Goal: Information Seeking & Learning: Learn about a topic

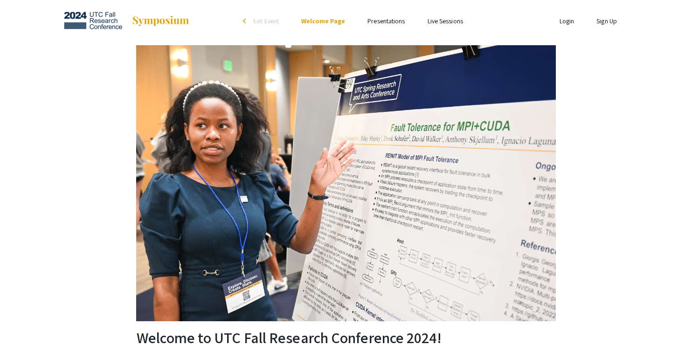
click at [369, 15] on li "Presentations" at bounding box center [386, 20] width 60 height 11
click at [371, 17] on link "Presentations" at bounding box center [386, 21] width 37 height 8
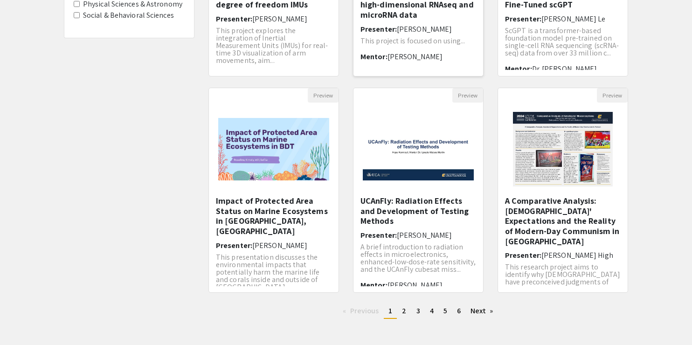
scroll to position [273, 0]
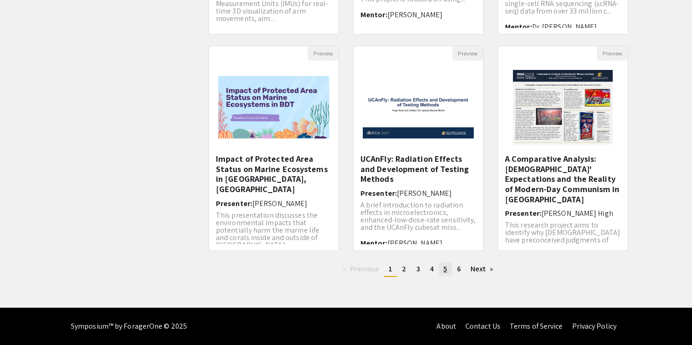
click at [450, 265] on link "page 5" at bounding box center [445, 269] width 13 height 14
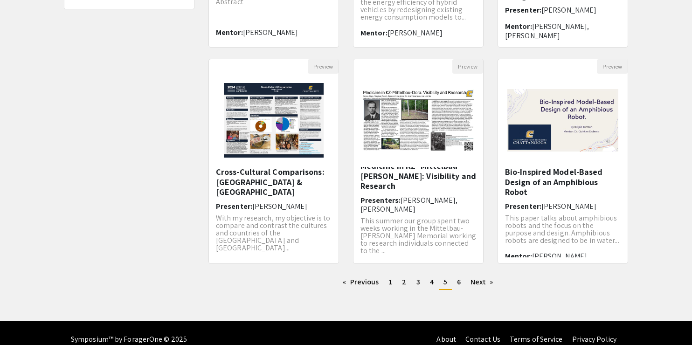
scroll to position [273, 0]
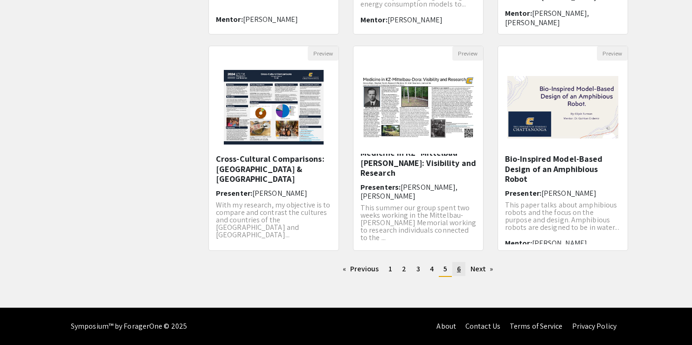
click at [464, 269] on link "page 6" at bounding box center [459, 269] width 13 height 14
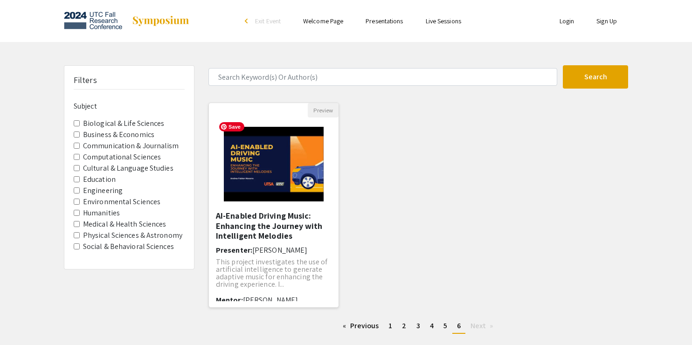
click at [301, 175] on img "Open Presentation <p>AI-Enabled Driving Music: Enhancing the Journey with Intel…" at bounding box center [274, 164] width 118 height 93
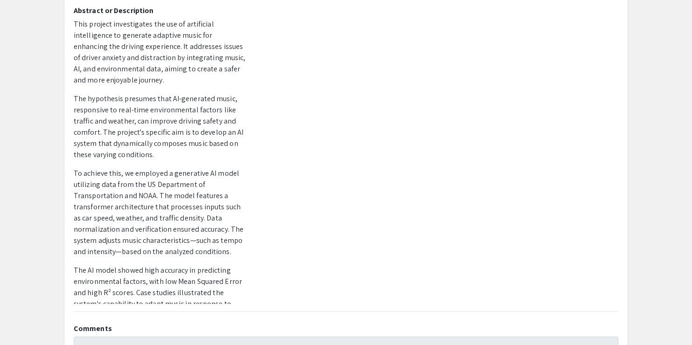
scroll to position [234, 0]
